Goal: Communication & Community: Connect with others

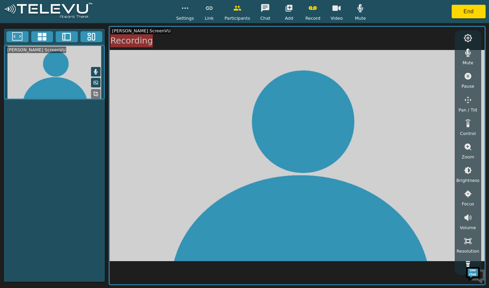
click at [183, 2] on button "button" at bounding box center [185, 8] width 17 height 14
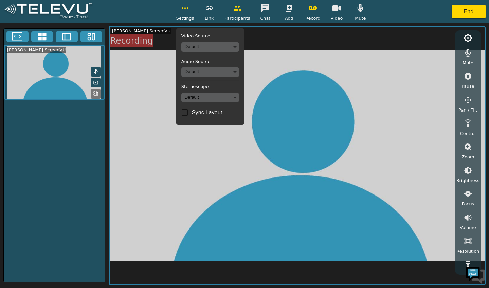
click at [222, 49] on body "Settings Video Source Default Audio Source Default Stethoscope Default Sync Lay…" at bounding box center [244, 144] width 489 height 288
click at [222, 45] on div at bounding box center [244, 144] width 489 height 288
click at [185, 14] on button "button" at bounding box center [185, 8] width 17 height 14
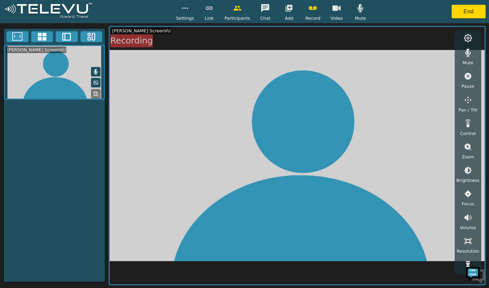
click at [464, 15] on button "End" at bounding box center [468, 12] width 34 height 14
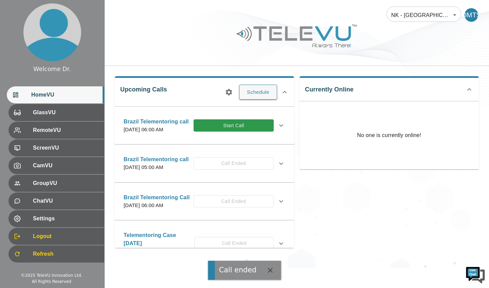
click at [253, 98] on button "Schedule" at bounding box center [258, 92] width 38 height 15
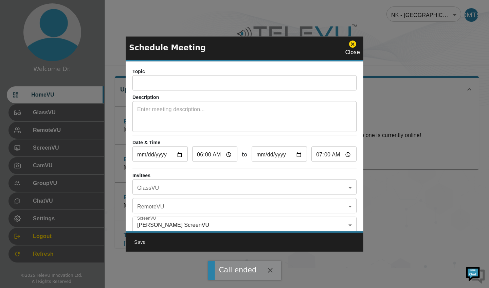
click at [346, 41] on div "Schedule Meeting Close" at bounding box center [245, 48] width 238 height 25
click at [354, 55] on div "Close" at bounding box center [352, 48] width 15 height 17
click at [353, 45] on icon at bounding box center [352, 43] width 7 height 7
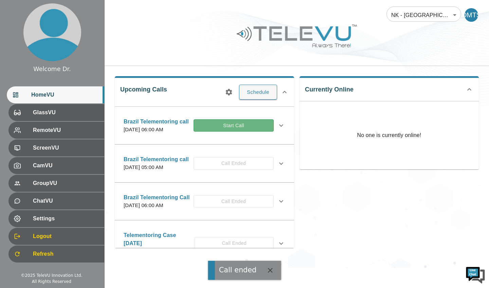
click at [247, 129] on button "Start Call" at bounding box center [233, 125] width 80 height 13
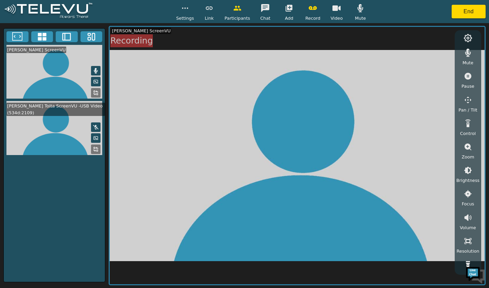
click at [182, 13] on button "button" at bounding box center [185, 8] width 17 height 14
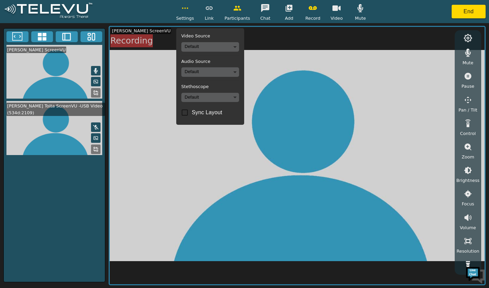
click at [230, 48] on body "Settings Video Source Default Audio Source Default Stethoscope Default Sync Lay…" at bounding box center [244, 144] width 489 height 288
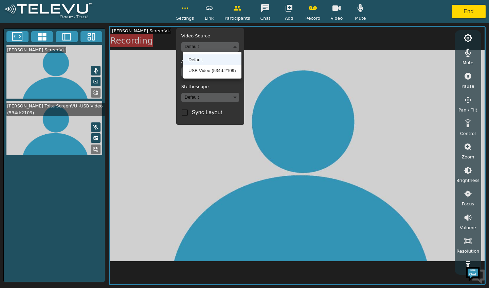
click at [231, 69] on li "USB Video (534d:2109)" at bounding box center [212, 70] width 58 height 11
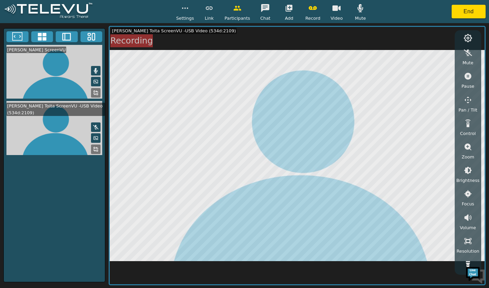
click at [483, 15] on button "End" at bounding box center [468, 12] width 34 height 14
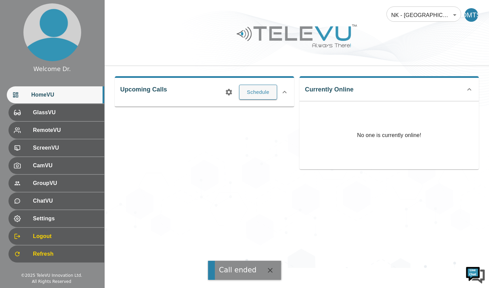
click at [472, 21] on div "DMTS" at bounding box center [471, 15] width 14 height 14
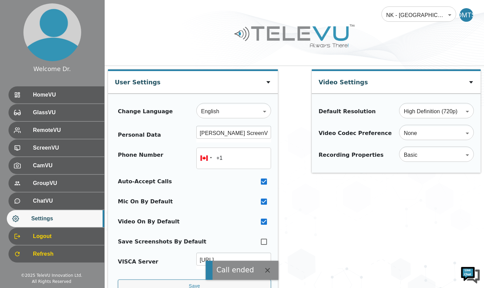
click at [51, 95] on span "HomeVU" at bounding box center [66, 95] width 66 height 8
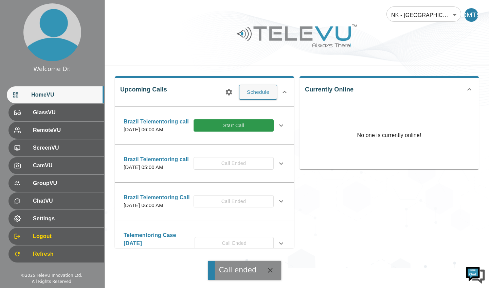
click at [245, 127] on button "Start Call" at bounding box center [233, 125] width 80 height 13
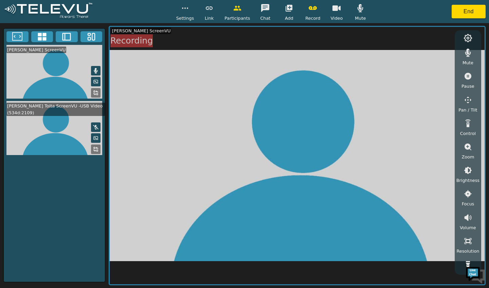
click at [185, 20] on span "Settings" at bounding box center [185, 18] width 18 height 6
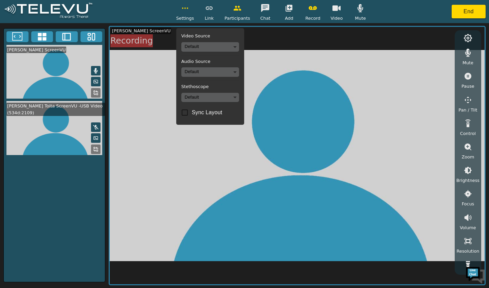
click at [211, 49] on body "Settings Video Source Default Audio Source Default Stethoscope Default Sync Lay…" at bounding box center [244, 144] width 489 height 288
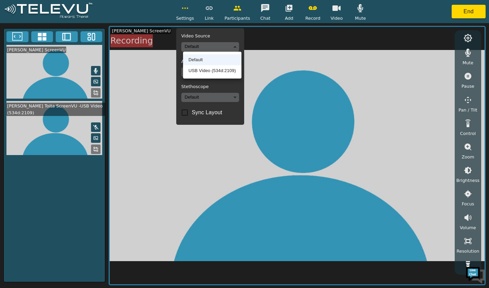
click at [209, 68] on li "USB Video (534d:2109)" at bounding box center [212, 70] width 58 height 11
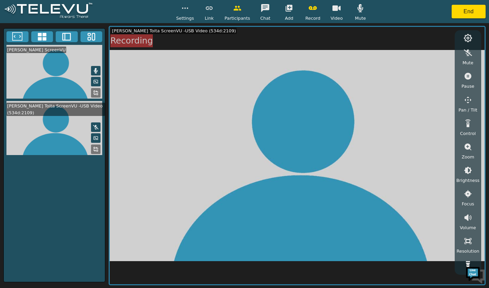
click at [463, 11] on button "End" at bounding box center [468, 12] width 34 height 14
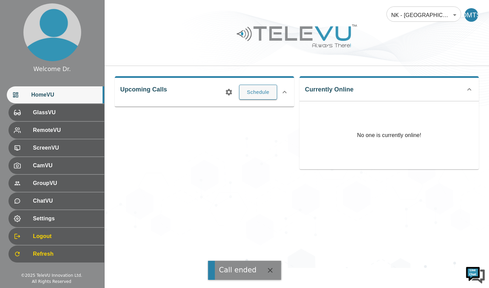
click at [284, 92] on icon at bounding box center [284, 92] width 8 height 8
click at [284, 89] on icon at bounding box center [284, 89] width 8 height 8
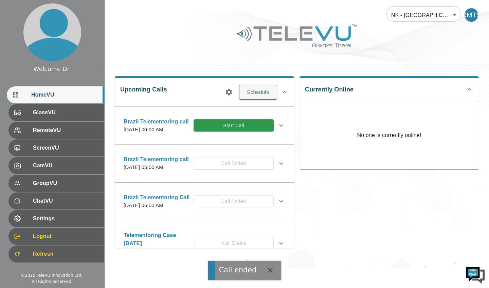
click at [228, 131] on button "Start Call" at bounding box center [233, 125] width 80 height 13
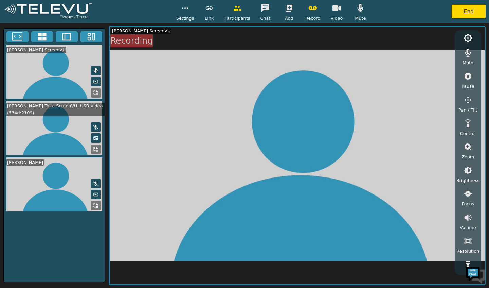
click at [183, 8] on circle "button" at bounding box center [182, 8] width 1 height 1
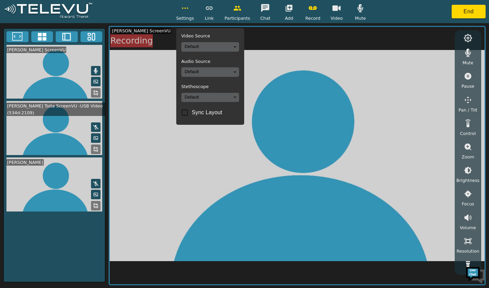
click at [190, 76] on body "Settings Video Source Default Audio Source Default Stethoscope Default Sync Lay…" at bounding box center [244, 144] width 489 height 288
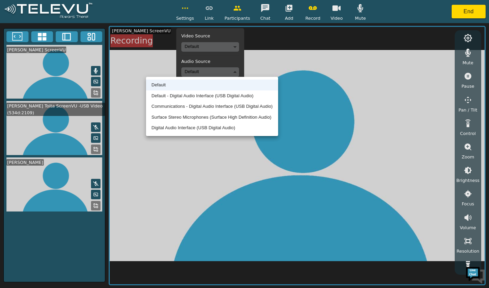
click at [178, 159] on div at bounding box center [244, 144] width 489 height 288
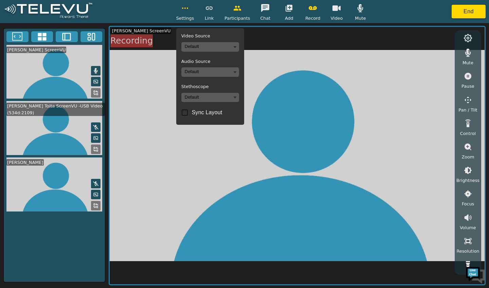
click at [227, 43] on body "Settings Video Source Default Audio Source Default Stethoscope Default Sync Lay…" at bounding box center [244, 144] width 489 height 288
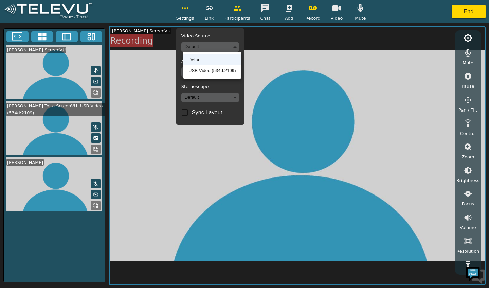
click at [223, 74] on li "USB Video (534d:2109)" at bounding box center [212, 70] width 58 height 11
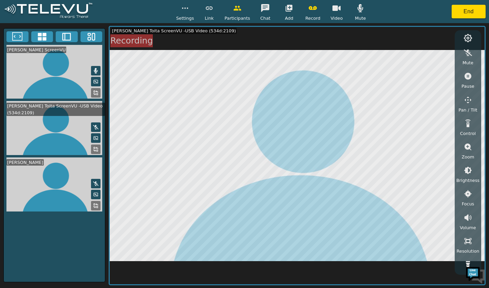
click at [191, 13] on button "button" at bounding box center [185, 8] width 17 height 14
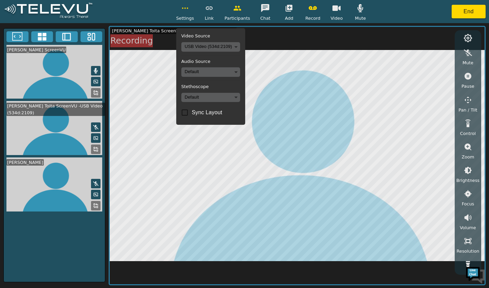
click at [235, 75] on body "Settings Video Source USB Video (534d:2109) b9aa13ba4b34f407e03f7d778b6243f5fbd…" at bounding box center [244, 144] width 489 height 288
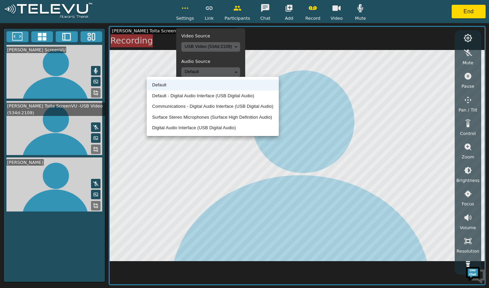
click at [208, 132] on li "Digital Audio Interface (USB Digital Audio)" at bounding box center [213, 127] width 132 height 11
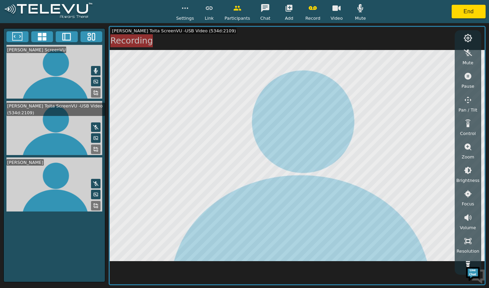
click at [193, 3] on div "Settings" at bounding box center [185, 11] width 18 height 20
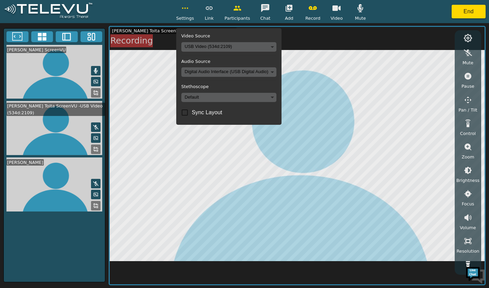
click at [228, 99] on body "Settings Video Source USB Video (534d:2109) b9aa13ba4b34f407e03f7d778b6243f5fbd…" at bounding box center [244, 144] width 489 height 288
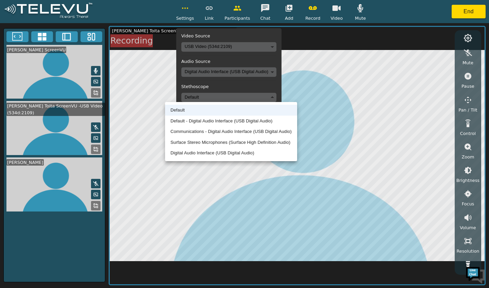
click at [207, 157] on li "Digital Audio Interface (USB Digital Audio)" at bounding box center [231, 152] width 132 height 11
type input "13bf7d18f2220314764e4fc7b283fae570595cc7df498d378a5c01be1c8d2edf"
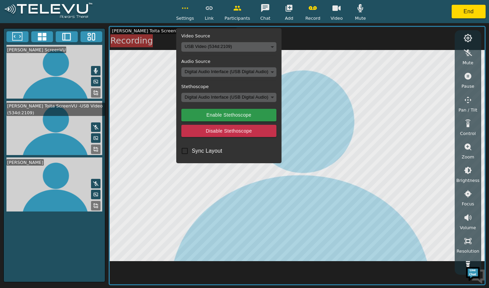
click at [461, 62] on div "Mute" at bounding box center [467, 56] width 17 height 20
click at [197, 116] on button "Enable Stethoscope" at bounding box center [228, 115] width 95 height 13
click at [192, 14] on div "Settings" at bounding box center [185, 11] width 18 height 20
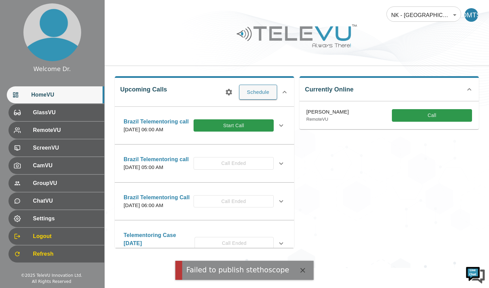
click at [226, 126] on button "Start Call" at bounding box center [233, 125] width 80 height 13
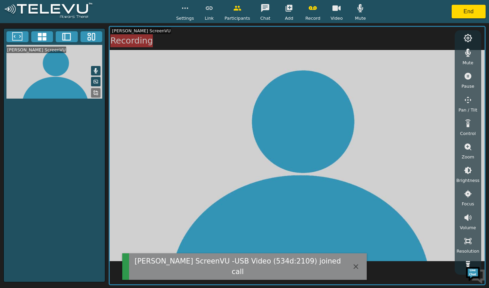
click at [475, 11] on button "End" at bounding box center [468, 12] width 34 height 14
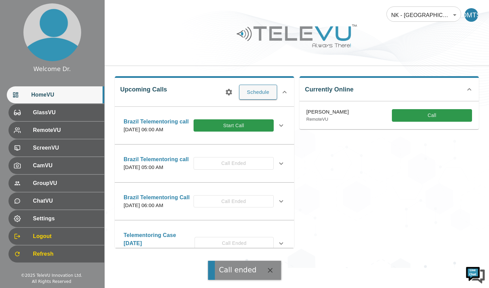
click at [414, 115] on button "Call" at bounding box center [432, 115] width 80 height 13
click at [243, 132] on button "Start Call" at bounding box center [233, 125] width 80 height 13
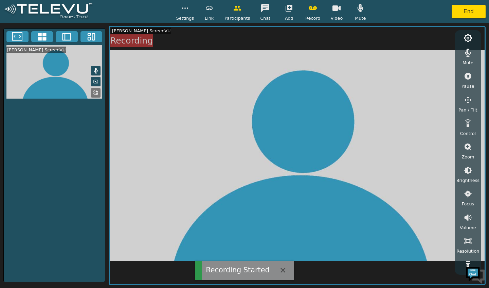
click at [180, 5] on button "button" at bounding box center [185, 8] width 17 height 14
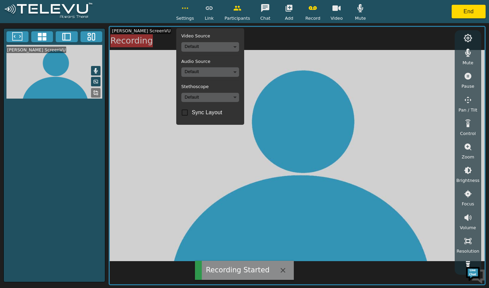
click at [183, 14] on button "button" at bounding box center [185, 8] width 17 height 14
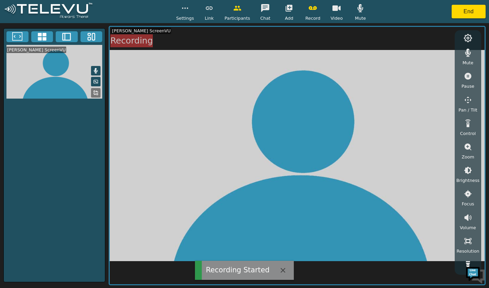
click at [183, 8] on circle "button" at bounding box center [182, 8] width 1 height 1
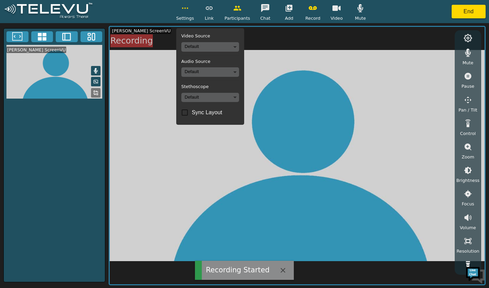
click at [212, 50] on body "Recording Started Settings Video Source Default Audio Source Default Stethoscop…" at bounding box center [244, 144] width 489 height 288
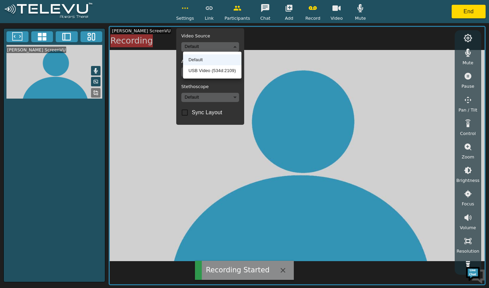
click at [226, 72] on li "USB Video (534d:2109)" at bounding box center [212, 70] width 58 height 11
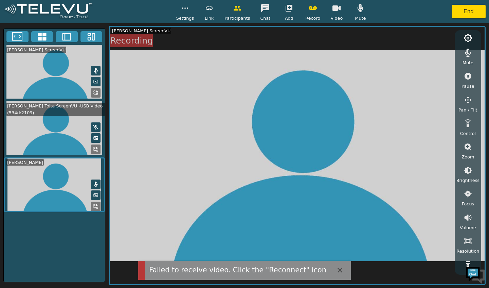
click at [333, 269] on button "button" at bounding box center [340, 270] width 14 height 14
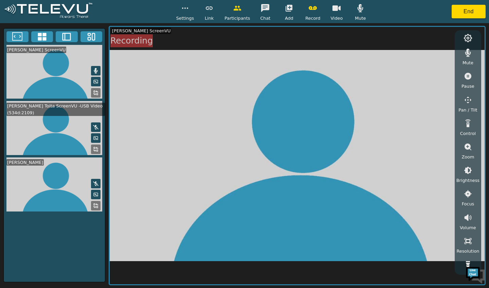
click at [188, 8] on icon "button" at bounding box center [185, 8] width 8 height 8
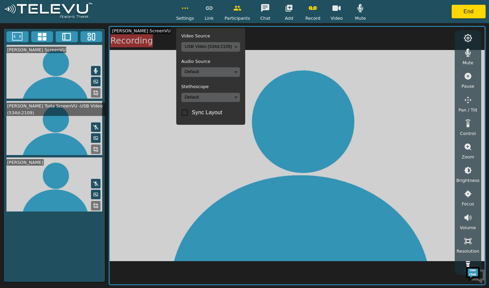
click at [194, 70] on body "Settings Video Source USB Video (534d:2109) b9aa13ba4b34f407e03f7d778b6243f5fbd…" at bounding box center [244, 144] width 489 height 288
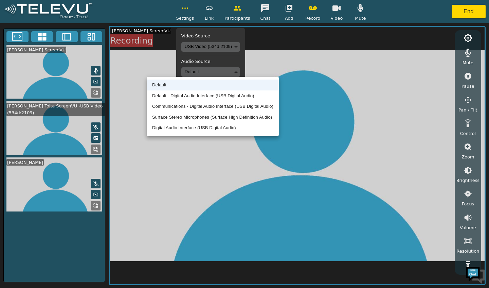
click at [180, 117] on li "Surface Stereo Microphones (Surface High Definition Audio)" at bounding box center [213, 117] width 132 height 11
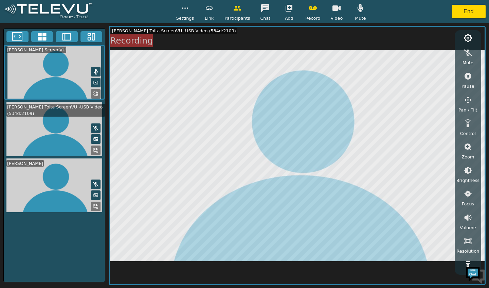
click at [187, 15] on button "button" at bounding box center [185, 8] width 17 height 14
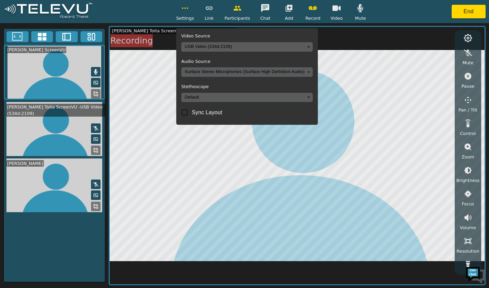
click at [201, 94] on body "Settings Video Source USB Video (534d:2109) b9aa13ba4b34f407e03f7d778b6243f5fbd…" at bounding box center [244, 144] width 489 height 288
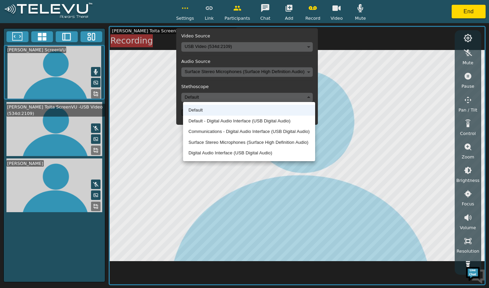
click at [203, 144] on li "Surface Stereo Microphones (Surface High Definition Audio)" at bounding box center [249, 142] width 132 height 11
type input "15c43682e73127d204f8ecfec90d7a6cf62c08b8dacc496281182f63d6022060"
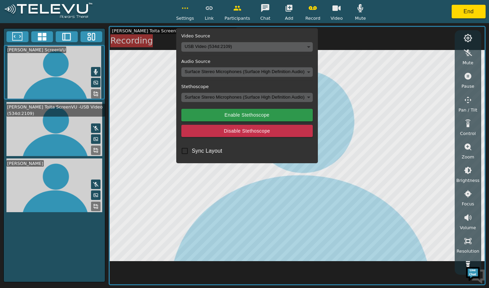
click at [183, 8] on circle "button" at bounding box center [182, 8] width 1 height 1
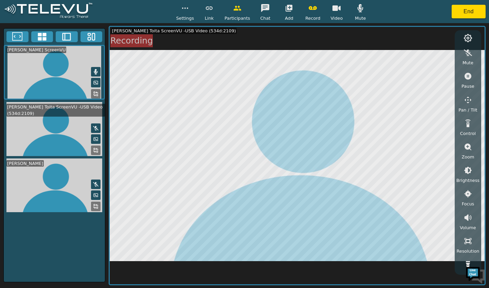
click at [467, 54] on icon "button" at bounding box center [468, 53] width 8 height 6
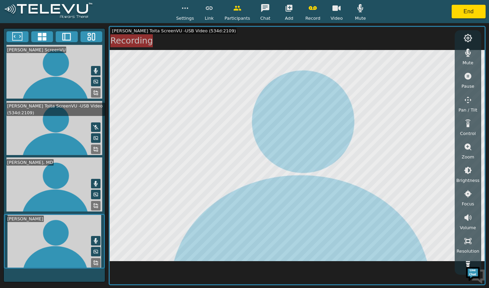
click at [334, 10] on icon "button" at bounding box center [336, 7] width 8 height 5
click at [337, 12] on icon "button" at bounding box center [336, 8] width 8 height 8
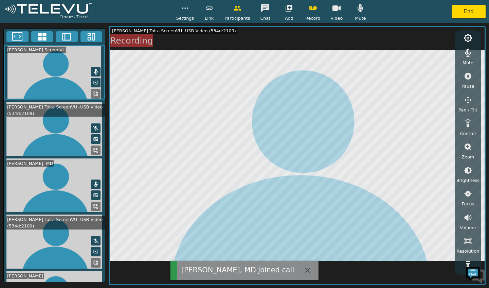
click at [186, 8] on icon "button" at bounding box center [185, 8] width 8 height 8
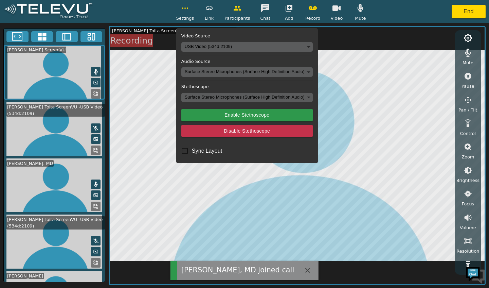
click at [227, 49] on body "[PERSON_NAME], MD joined call Settings Video Source USB Video (534d:2109) b9aa1…" at bounding box center [244, 144] width 489 height 288
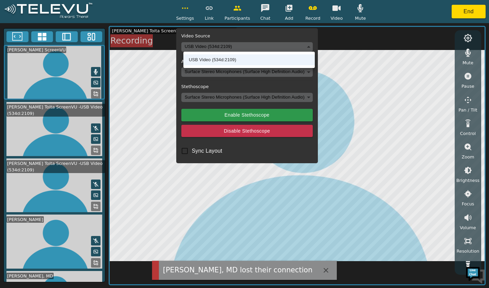
click at [212, 61] on li "USB Video (534d:2109)" at bounding box center [248, 59] width 131 height 11
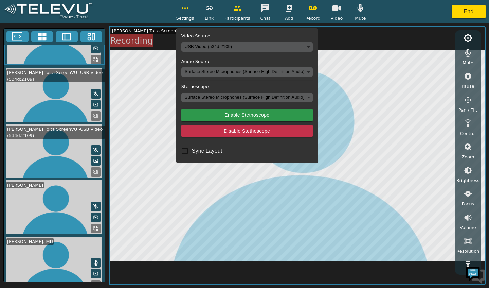
scroll to position [35, 0]
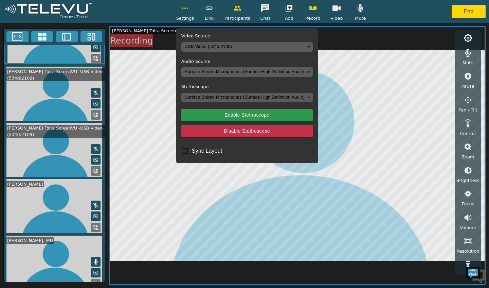
click at [41, 138] on video at bounding box center [54, 150] width 101 height 54
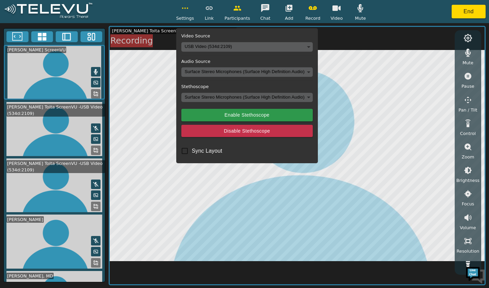
click at [208, 44] on body "Settings Video Source USB Video (534d:2109) b9aa13ba4b34f407e03f7d778b6243f5fbd…" at bounding box center [244, 144] width 489 height 288
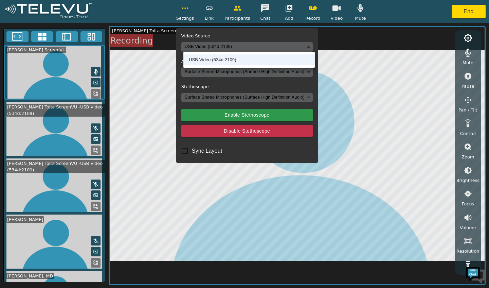
click at [211, 58] on li "USB Video (534d:2109)" at bounding box center [248, 59] width 131 height 11
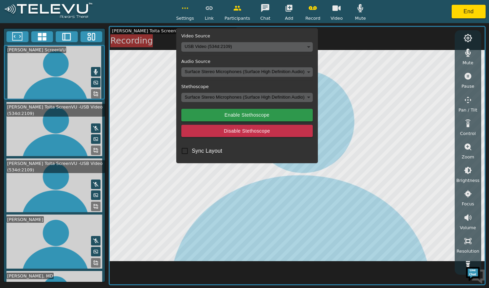
click at [185, 6] on icon "button" at bounding box center [185, 8] width 8 height 8
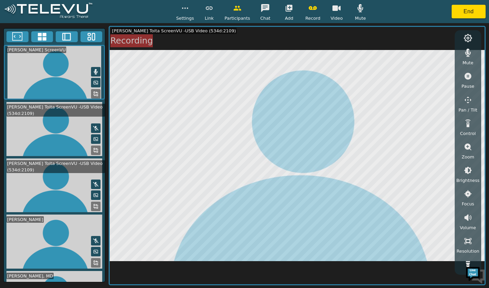
click at [41, 182] on video at bounding box center [54, 185] width 101 height 54
click at [91, 193] on button at bounding box center [96, 195] width 10 height 10
click at [94, 203] on icon at bounding box center [95, 205] width 5 height 5
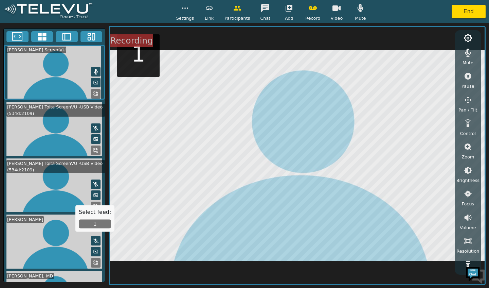
click at [70, 132] on video at bounding box center [54, 129] width 101 height 54
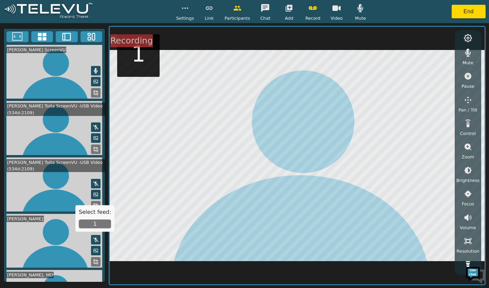
click at [33, 178] on video at bounding box center [54, 184] width 101 height 54
click at [62, 190] on video at bounding box center [54, 184] width 101 height 54
click at [35, 192] on video at bounding box center [54, 184] width 101 height 54
click at [82, 225] on button "1" at bounding box center [95, 223] width 32 height 9
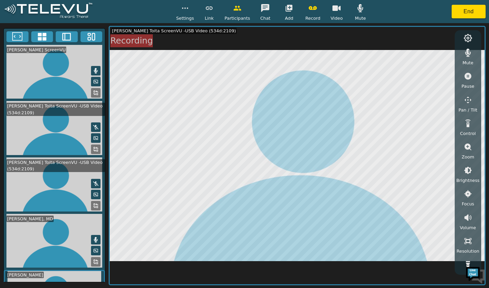
click at [461, 58] on div "Mute" at bounding box center [467, 56] width 17 height 20
click at [473, 55] on button "button" at bounding box center [467, 53] width 17 height 14
click at [93, 68] on icon at bounding box center [95, 70] width 5 height 5
click at [93, 181] on icon at bounding box center [95, 183] width 5 height 5
